Goal: Information Seeking & Learning: Find specific fact

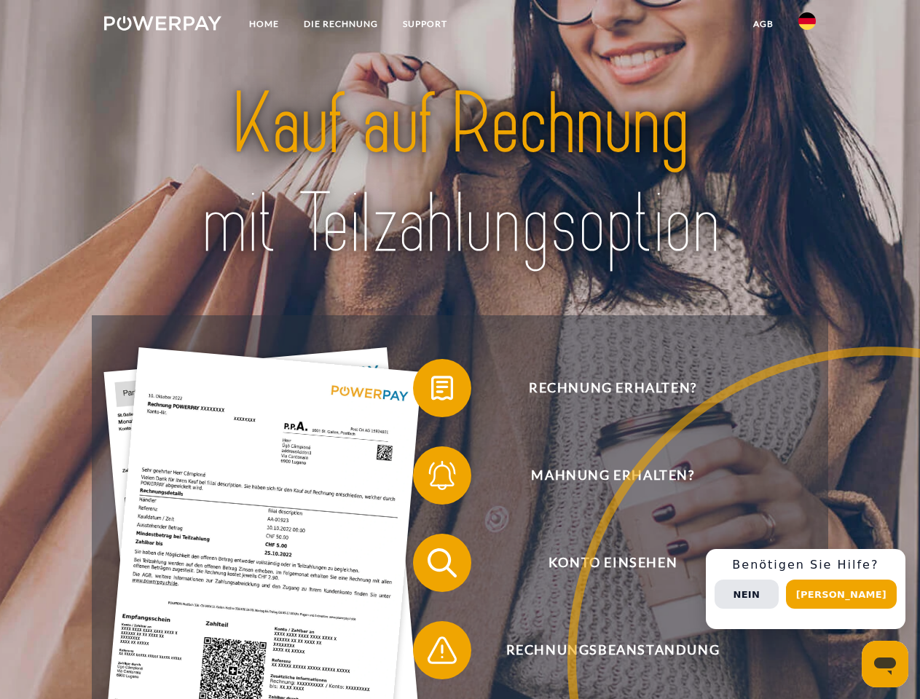
click at [162, 25] on img at bounding box center [162, 23] width 117 height 15
click at [807, 25] on img at bounding box center [806, 20] width 17 height 17
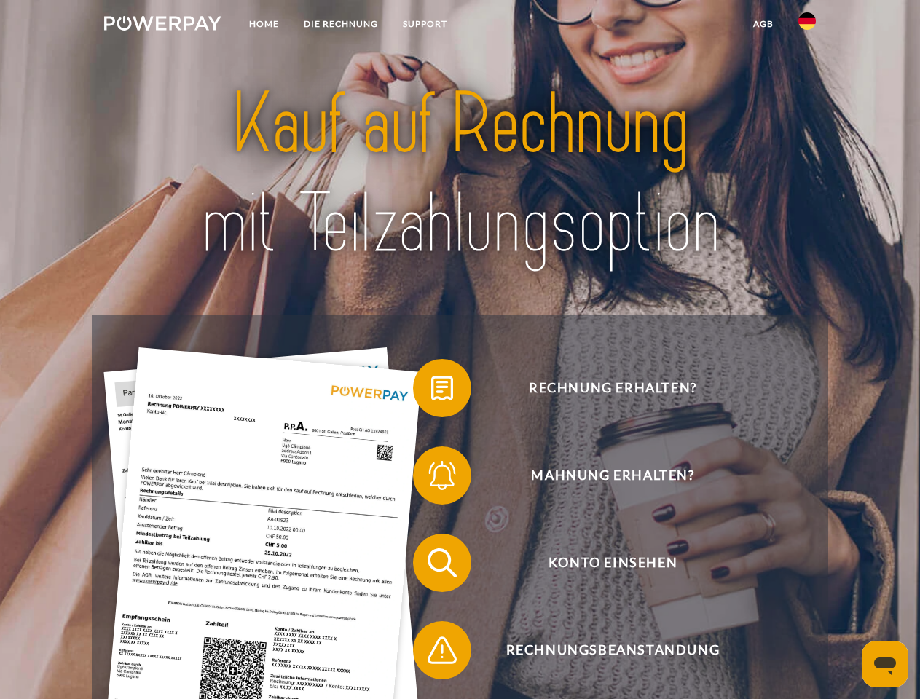
click at [763, 24] on link "agb" at bounding box center [763, 24] width 45 height 26
click at [431, 391] on span at bounding box center [420, 388] width 73 height 73
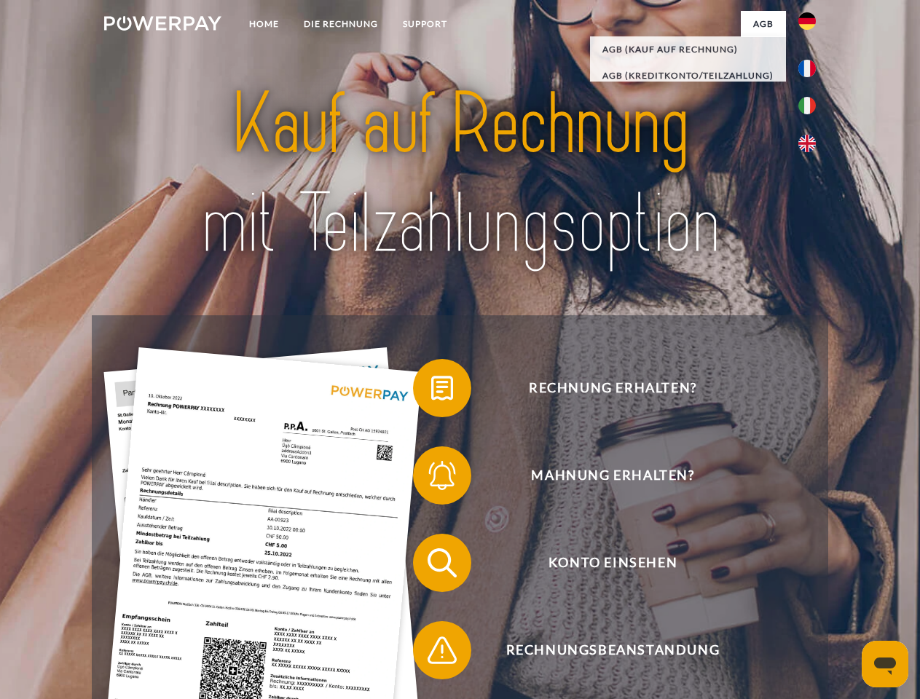
click at [431, 479] on span at bounding box center [420, 475] width 73 height 73
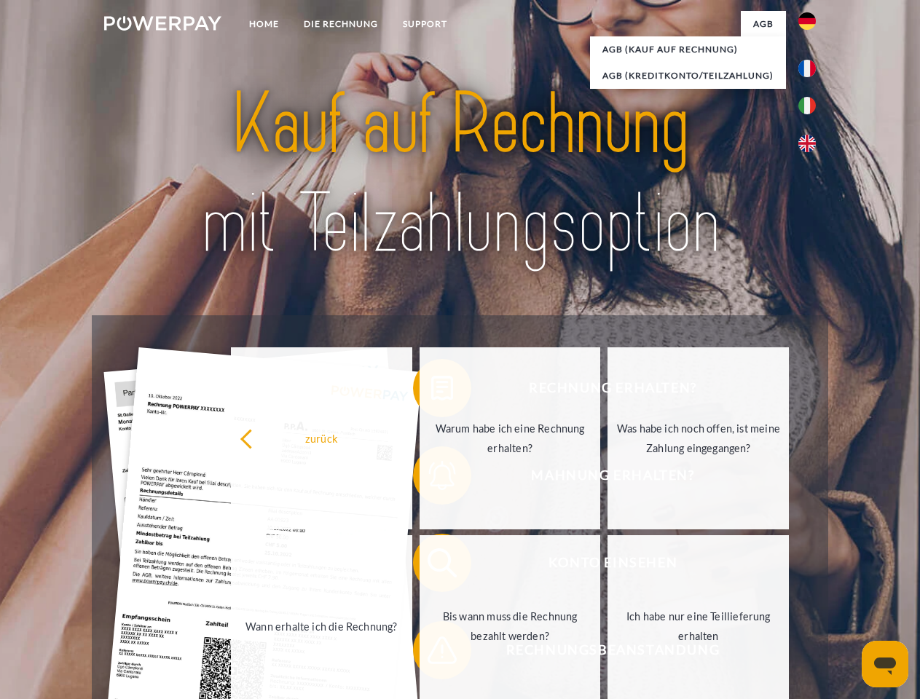
click at [431, 566] on link "Bis wann muss die Rechnung bezahlt werden?" at bounding box center [510, 626] width 181 height 182
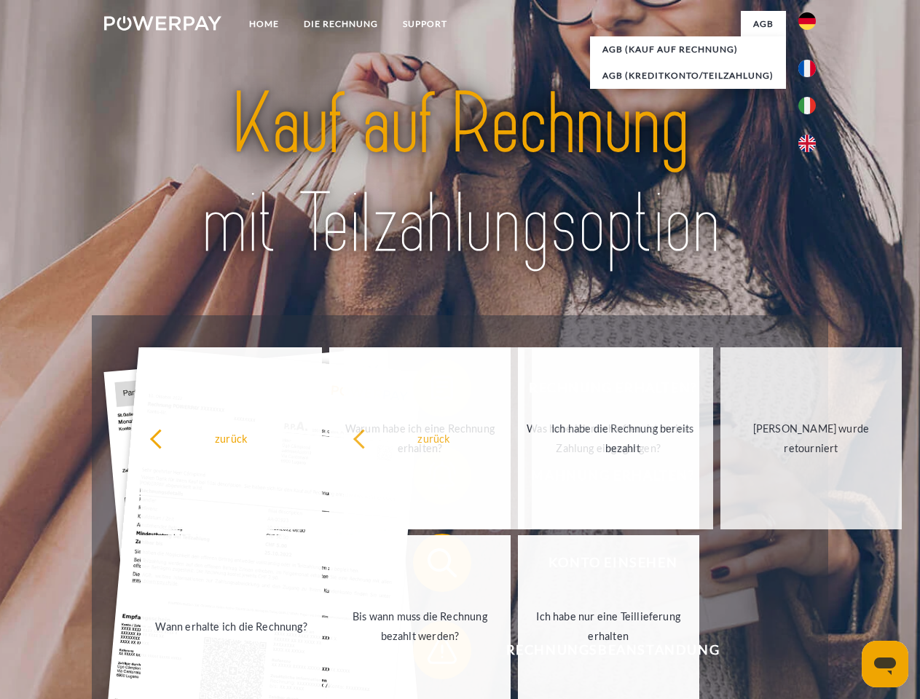
click at [431, 653] on span at bounding box center [420, 650] width 73 height 73
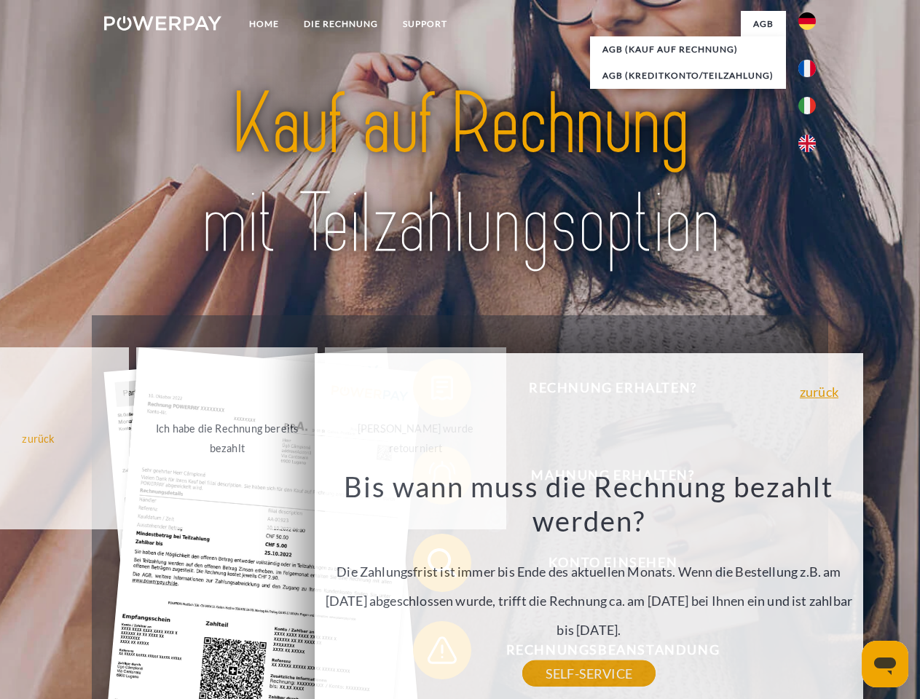
click at [811, 589] on div "Rechnung erhalten? Mahnung erhalten? Konto einsehen" at bounding box center [460, 606] width 736 height 583
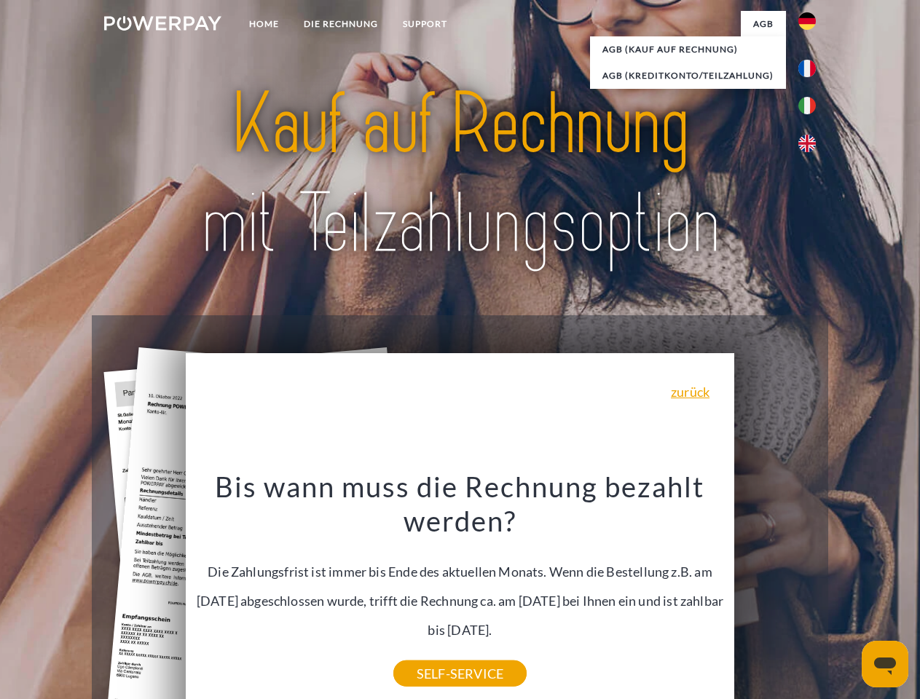
click at [775, 592] on span "Konto einsehen" at bounding box center [612, 563] width 357 height 58
click at [846, 594] on header "Home DIE RECHNUNG SUPPORT" at bounding box center [460, 503] width 920 height 1006
